Goal: Information Seeking & Learning: Find specific fact

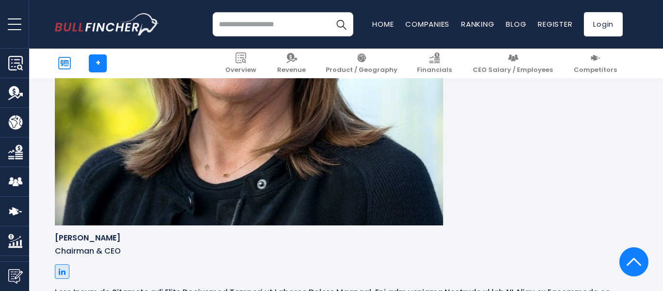
scroll to position [976, 0]
drag, startPoint x: 66, startPoint y: 221, endPoint x: 130, endPoint y: 223, distance: 63.1
copy h6 "Susan Sheffield"
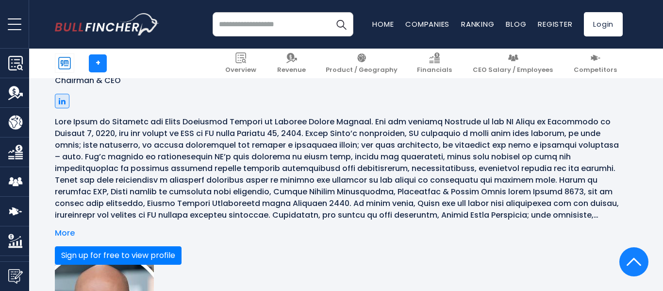
scroll to position [1150, 0]
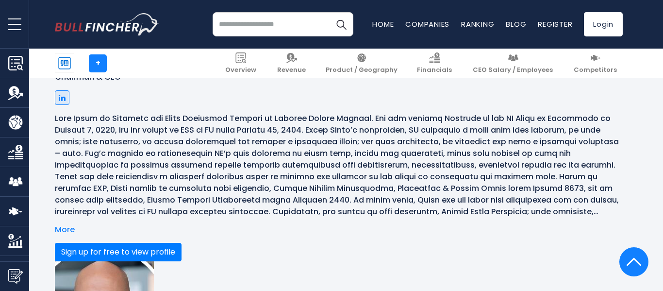
drag, startPoint x: 68, startPoint y: 189, endPoint x: 114, endPoint y: 193, distance: 46.3
copy h6 "[PERSON_NAME]"
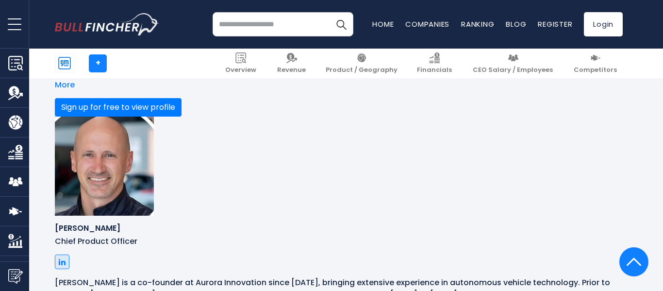
scroll to position [1296, 0]
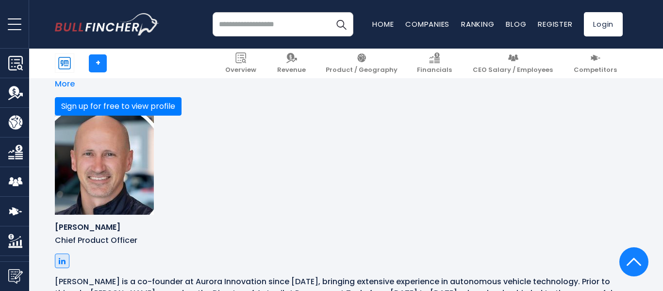
drag, startPoint x: 66, startPoint y: 194, endPoint x: 122, endPoint y: 198, distance: 56.5
copy h6 "[PERSON_NAME]"
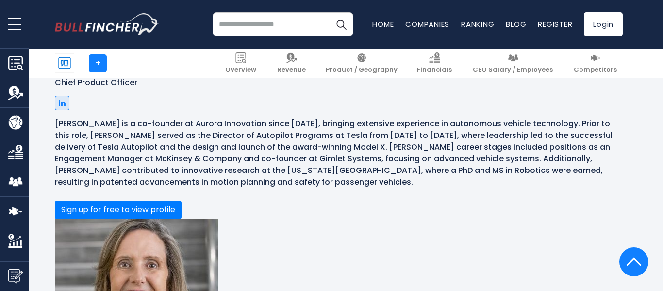
scroll to position [1474, 0]
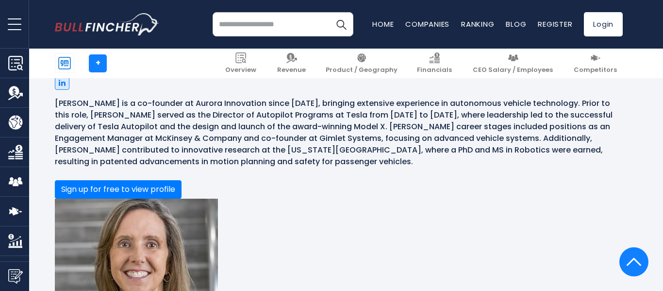
drag, startPoint x: 66, startPoint y: 175, endPoint x: 121, endPoint y: 179, distance: 55.0
copy h6 "[PERSON_NAME]"
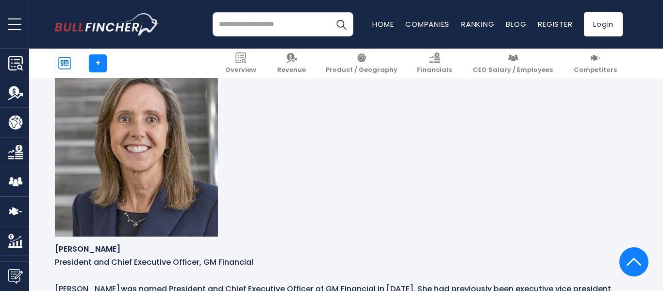
scroll to position [1598, 0]
drag, startPoint x: 66, startPoint y: 203, endPoint x: 115, endPoint y: 204, distance: 49.0
copy h6 "[PERSON_NAME]"
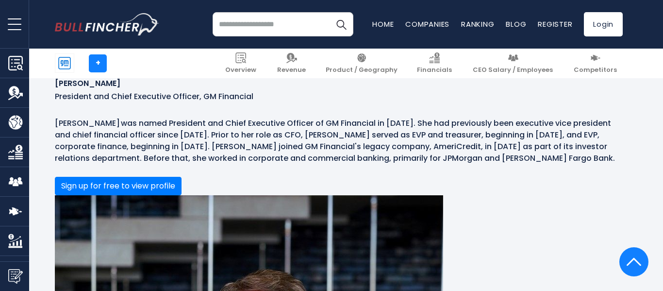
scroll to position [1763, 0]
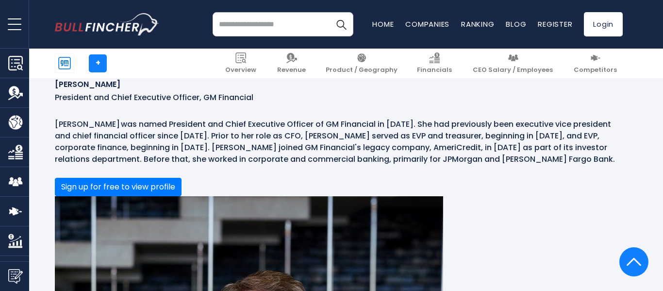
drag, startPoint x: 65, startPoint y: 202, endPoint x: 132, endPoint y: 208, distance: 66.7
copy h6 "[PERSON_NAME]"
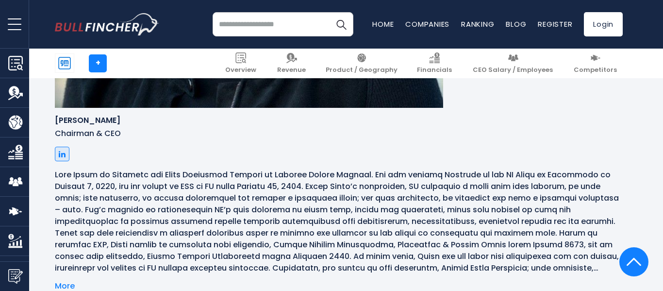
scroll to position [1072, 0]
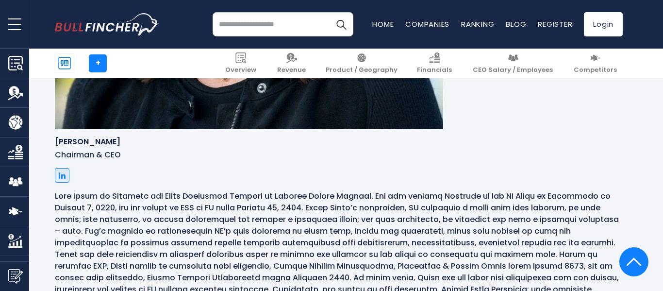
drag, startPoint x: 67, startPoint y: 137, endPoint x: 126, endPoint y: 146, distance: 59.8
copy p "President and Chief Executive Officer, GM Financial"
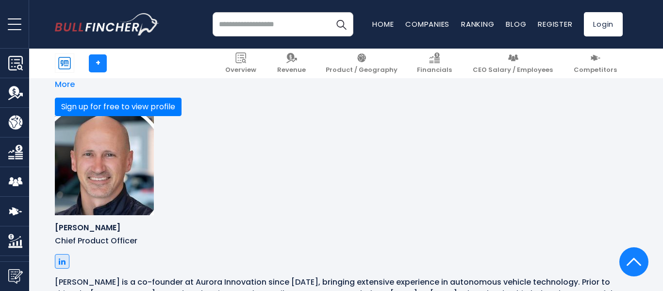
scroll to position [1298, 0]
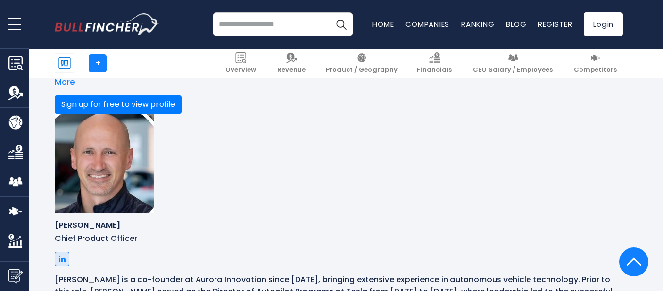
drag, startPoint x: 67, startPoint y: 207, endPoint x: 112, endPoint y: 208, distance: 44.2
copy p "SVP & President"
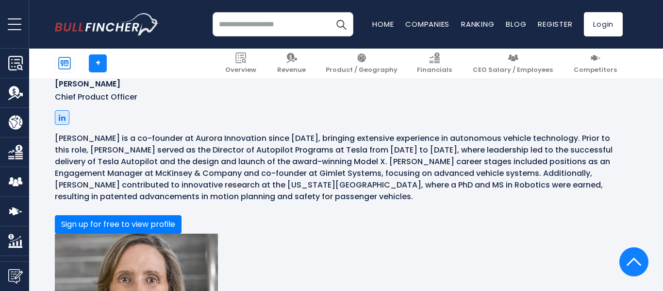
scroll to position [1439, 0]
drag, startPoint x: 66, startPoint y: 224, endPoint x: 120, endPoint y: 224, distance: 53.4
drag, startPoint x: 67, startPoint y: 224, endPoint x: 90, endPoint y: 227, distance: 22.9
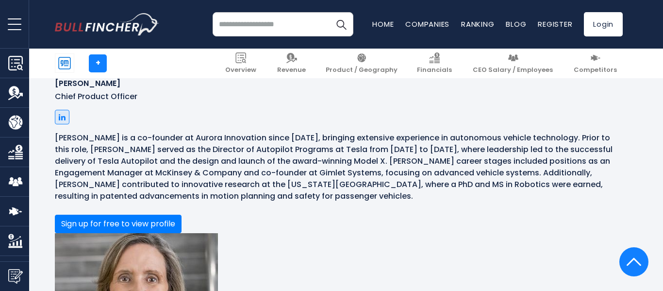
copy p "GM, SVP"
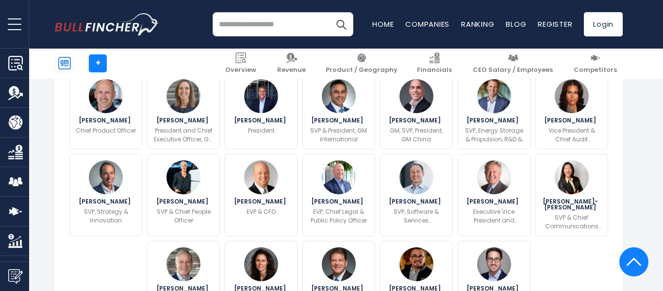
scroll to position [392, 0]
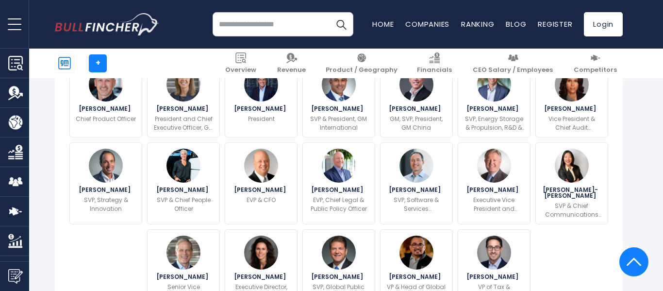
click at [196, 59] on button "Sign up for free to view profile" at bounding box center [132, 49] width 127 height 18
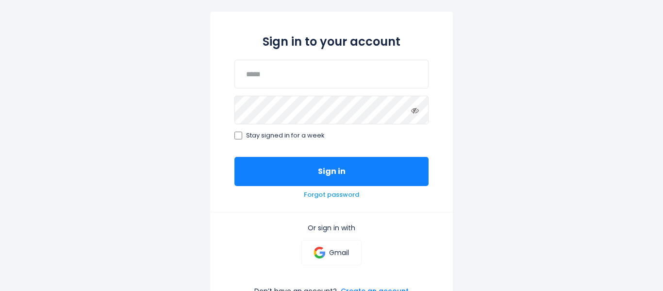
scroll to position [94, 0]
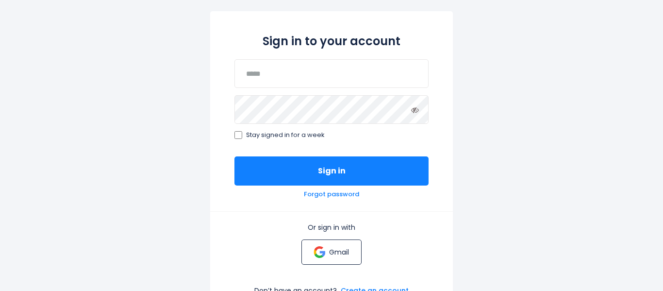
click at [330, 247] on p "Gmail" at bounding box center [339, 251] width 20 height 9
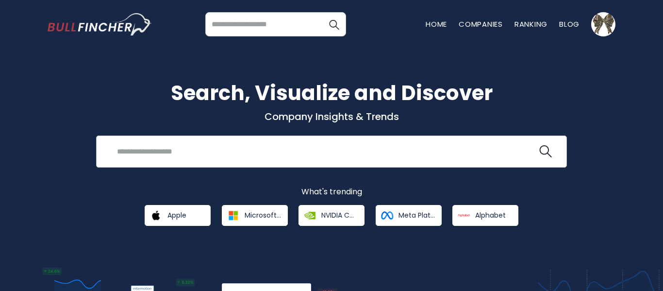
click at [246, 145] on input "search" at bounding box center [324, 151] width 426 height 18
type input "**"
click at [249, 22] on input "search" at bounding box center [275, 24] width 141 height 24
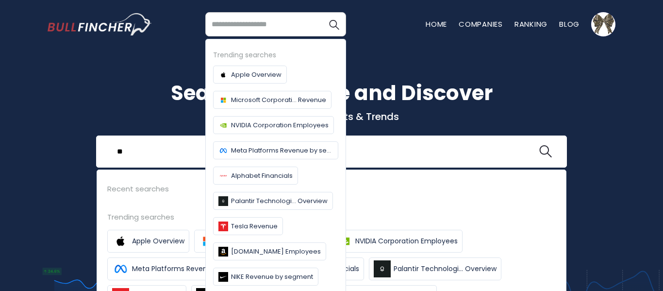
click at [87, 49] on div "Search, Visualize and Discover Company Insights & Trends ** Recent searches Tre…" at bounding box center [331, 213] width 663 height 359
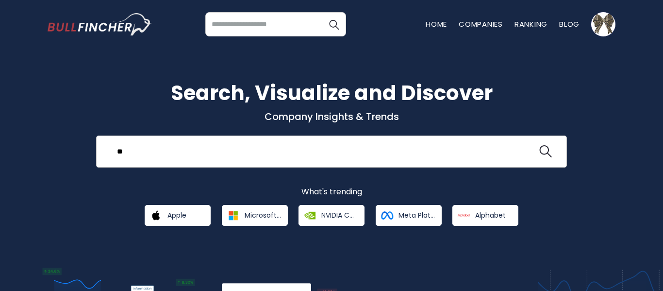
click at [249, 142] on div "** Recent searches Trending searches Apple Overview" at bounding box center [331, 151] width 471 height 32
click at [250, 153] on input "**" at bounding box center [324, 151] width 426 height 18
click at [262, 24] on input "search" at bounding box center [275, 24] width 141 height 24
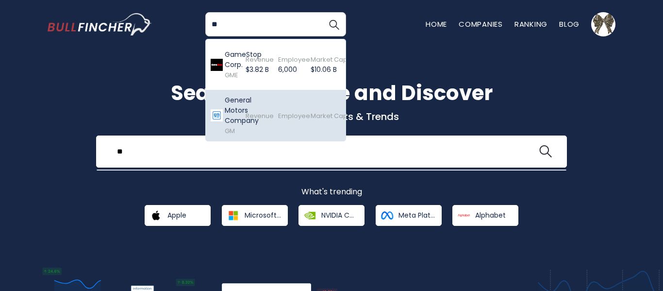
type input "**"
click at [258, 111] on span "Revenue" at bounding box center [260, 115] width 28 height 9
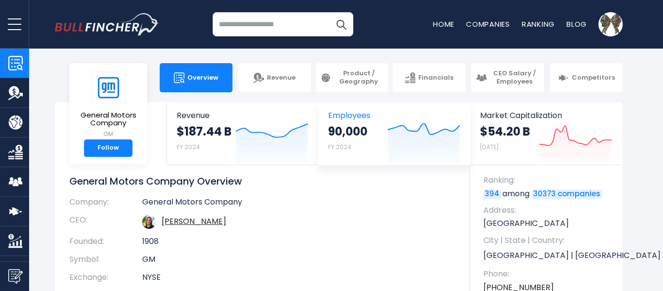
click at [358, 115] on span "Employees" at bounding box center [394, 115] width 132 height 9
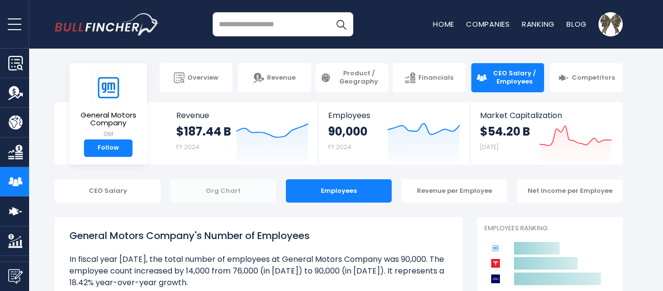
click at [238, 199] on div "Org Chart" at bounding box center [223, 190] width 106 height 23
click at [236, 190] on div "Org Chart" at bounding box center [223, 190] width 106 height 23
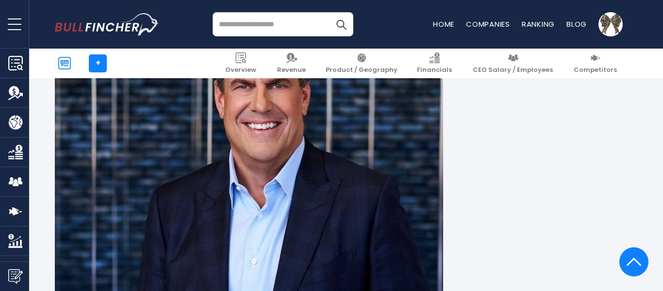
scroll to position [1901, 0]
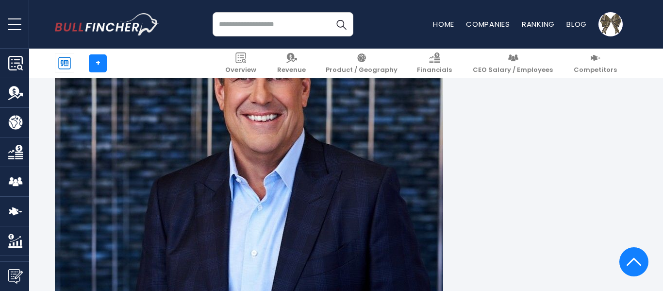
drag, startPoint x: 68, startPoint y: 224, endPoint x: 125, endPoint y: 227, distance: 56.8
copy h6 "[PERSON_NAME]"
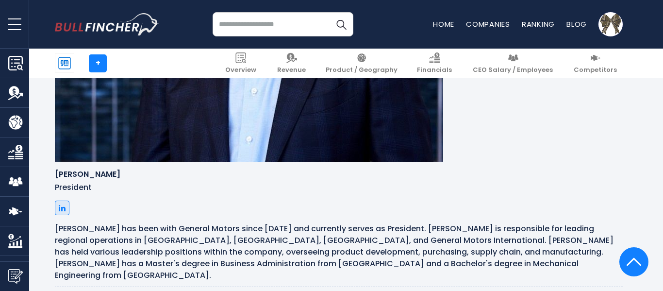
scroll to position [2063, 0]
drag, startPoint x: 66, startPoint y: 235, endPoint x: 129, endPoint y: 236, distance: 62.6
copy h6 "[PERSON_NAME]"
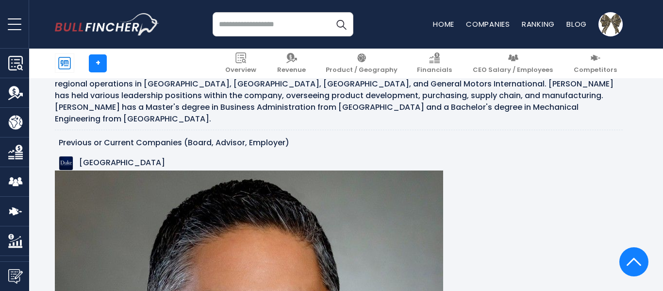
scroll to position [2228, 0]
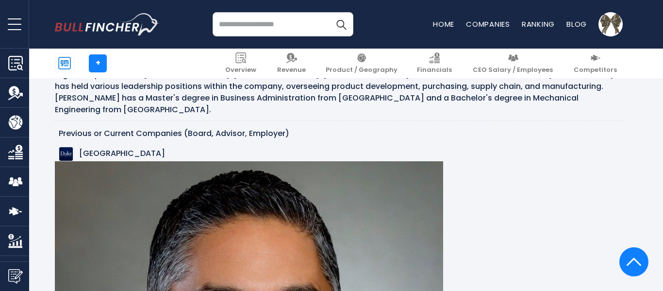
drag, startPoint x: 67, startPoint y: 245, endPoint x: 125, endPoint y: 245, distance: 58.2
copy h6 "[PERSON_NAME]"
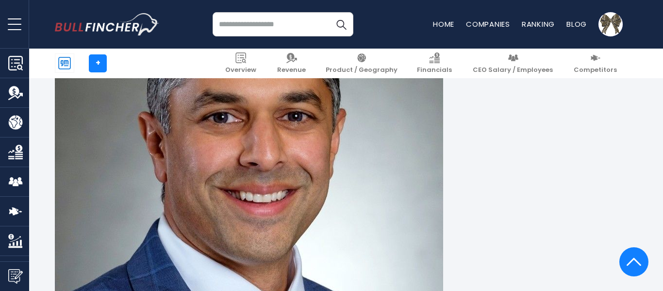
scroll to position [2422, 0]
drag, startPoint x: 66, startPoint y: 210, endPoint x: 117, endPoint y: 212, distance: 51.0
copy h6 "[PERSON_NAME]"
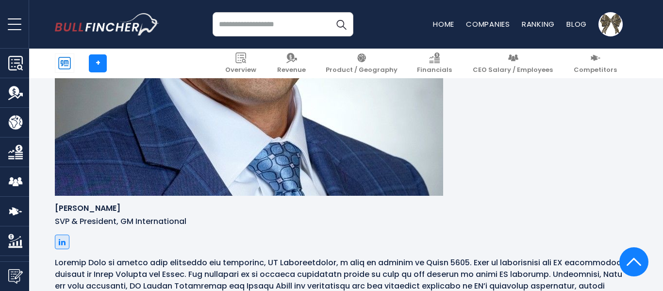
scroll to position [2585, 0]
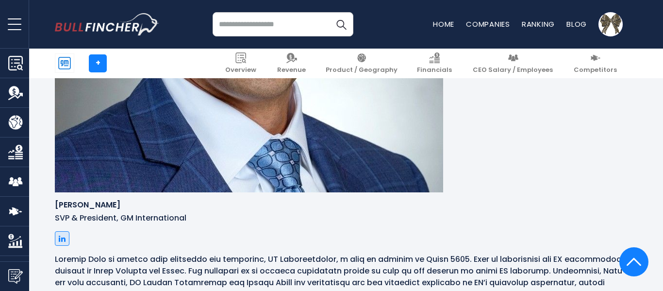
drag, startPoint x: 66, startPoint y: 207, endPoint x: 137, endPoint y: 207, distance: 70.8
copy h6 "[PERSON_NAME]"
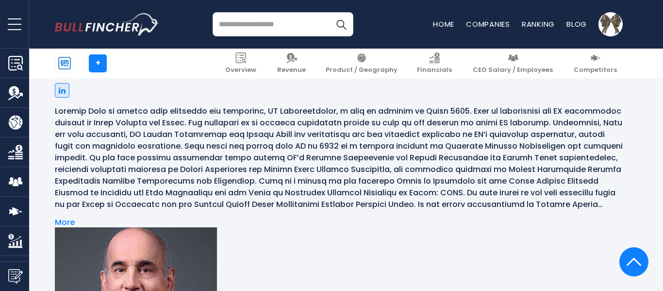
scroll to position [2740, 0]
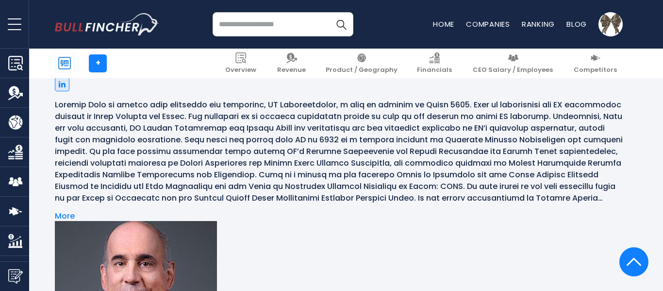
drag, startPoint x: 65, startPoint y: 208, endPoint x: 115, endPoint y: 212, distance: 50.6
copy h6 "[PERSON_NAME]"
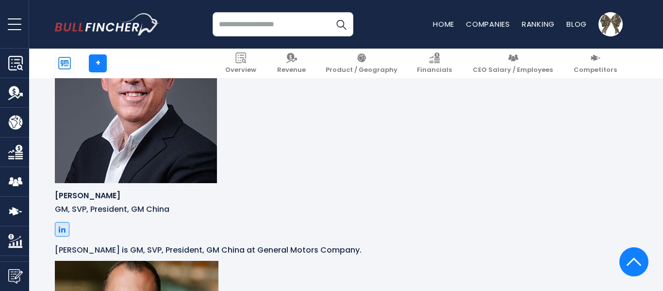
scroll to position [2944, 0]
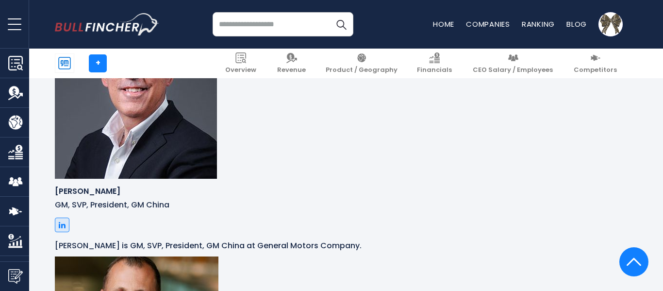
drag, startPoint x: 67, startPoint y: 164, endPoint x: 113, endPoint y: 166, distance: 45.7
copy h6 "[PERSON_NAME]-[PERSON_NAME]"
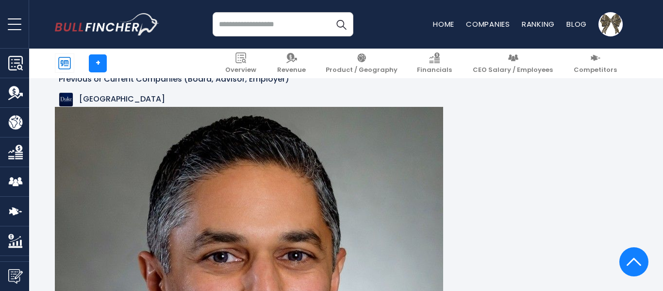
scroll to position [2284, 0]
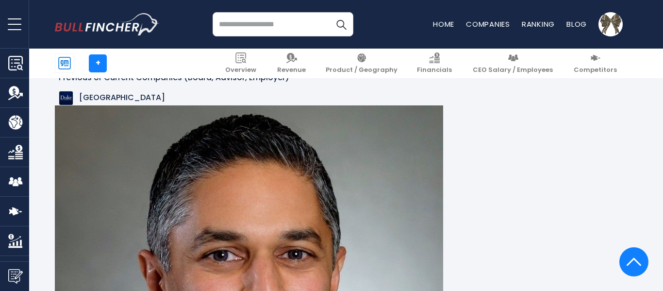
drag, startPoint x: 67, startPoint y: 199, endPoint x: 99, endPoint y: 201, distance: 31.6
copy p "EVP & CFO"
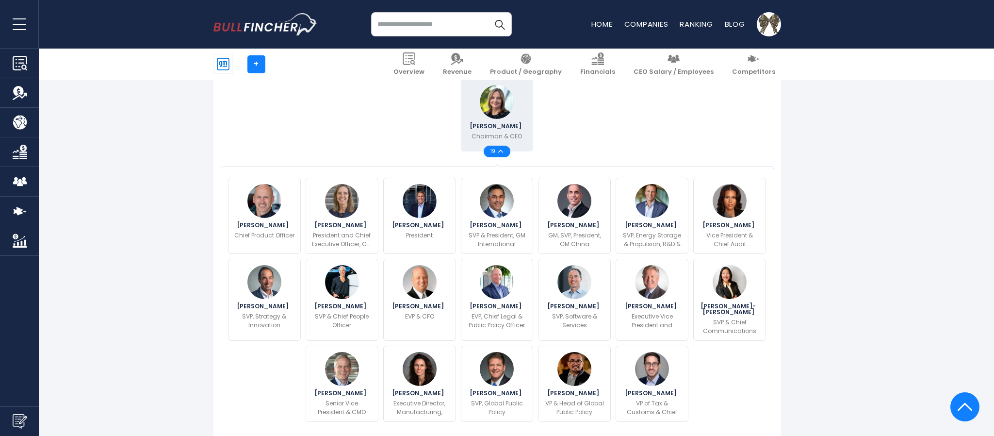
scroll to position [255, 0]
